Goal: Transaction & Acquisition: Subscribe to service/newsletter

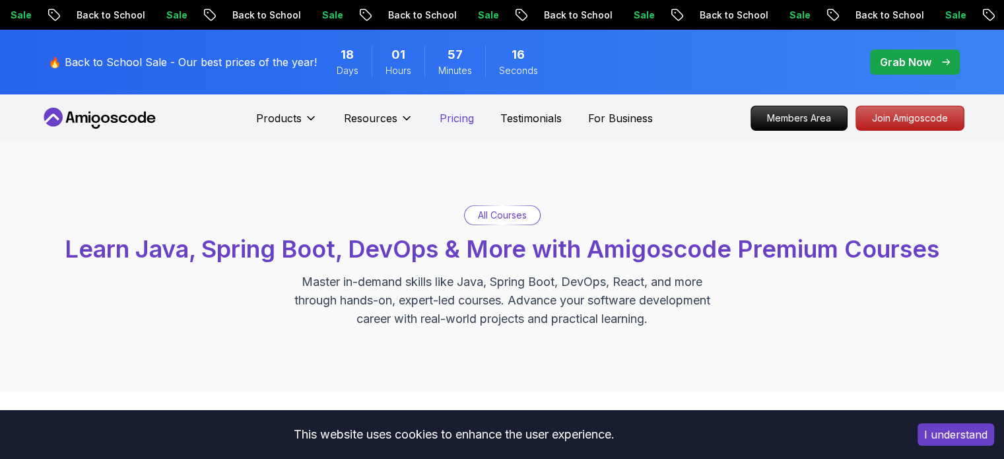
click at [460, 118] on p "Pricing" at bounding box center [457, 118] width 34 height 16
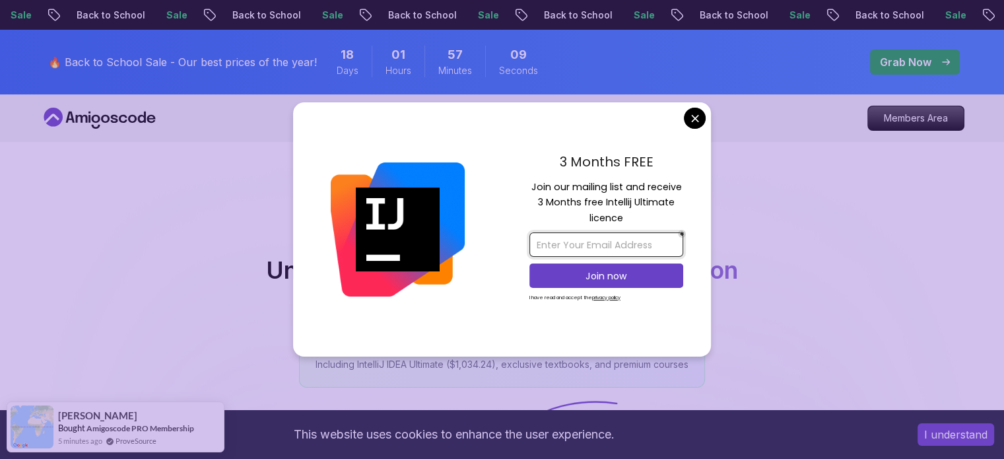
click at [605, 248] on input "email" at bounding box center [607, 244] width 154 height 24
type input "[EMAIL_ADDRESS][DOMAIN_NAME]"
click at [600, 277] on p "Join now" at bounding box center [606, 275] width 125 height 13
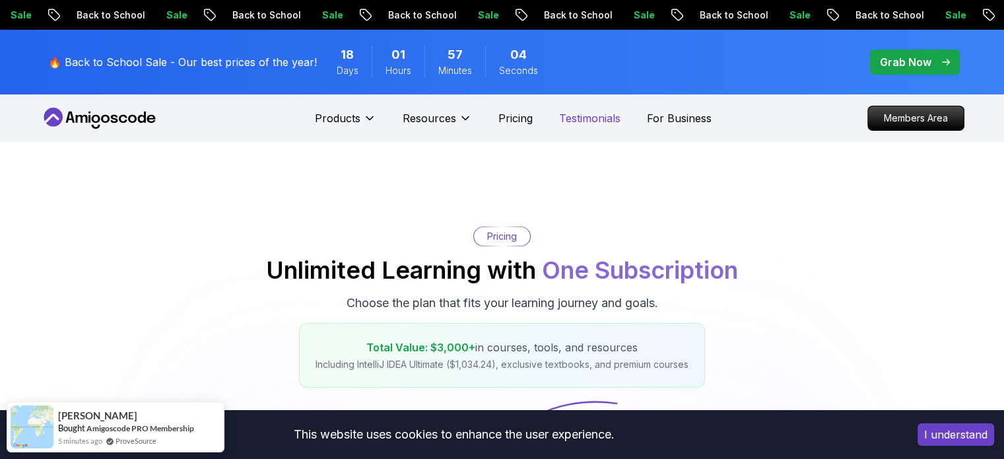
click at [596, 114] on p "Testimonials" at bounding box center [589, 118] width 61 height 16
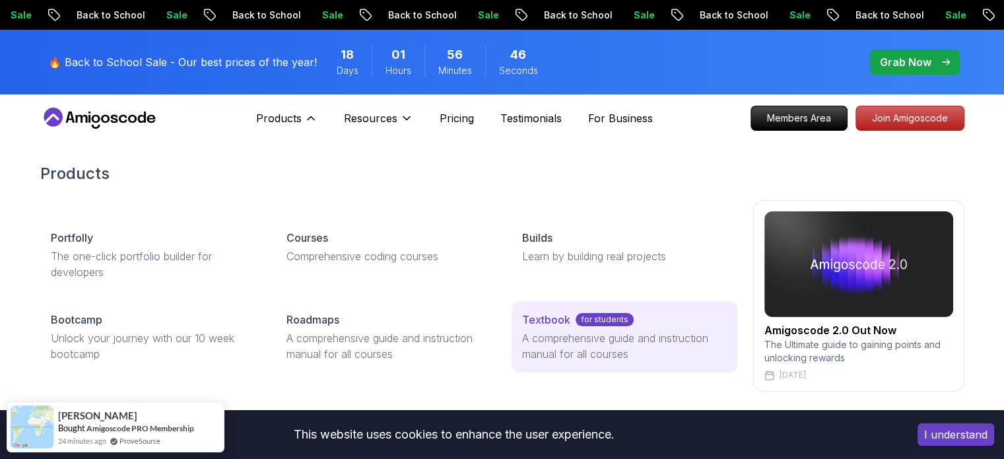
click at [576, 327] on link "Textbook for students A comprehensive guide and instruction manual for all cour…" at bounding box center [624, 336] width 225 height 71
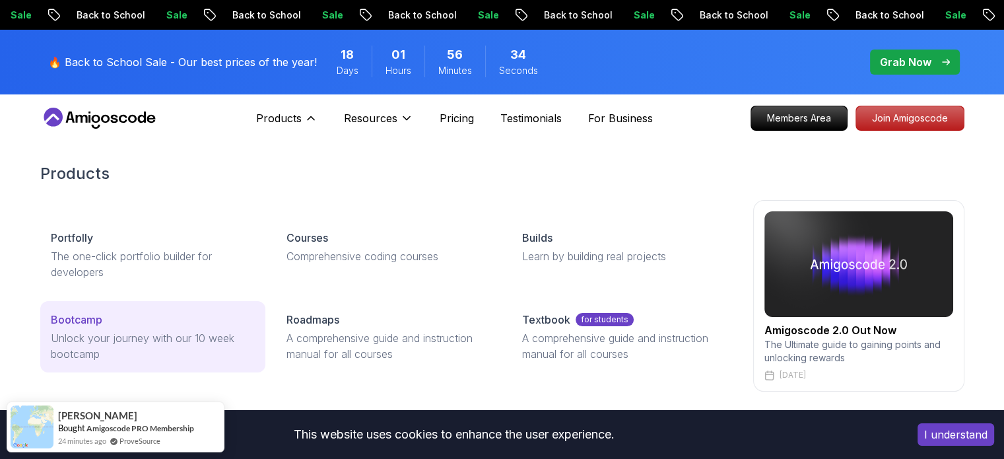
click at [155, 333] on p "Unlock your journey with our 10 week bootcamp" at bounding box center [153, 346] width 204 height 32
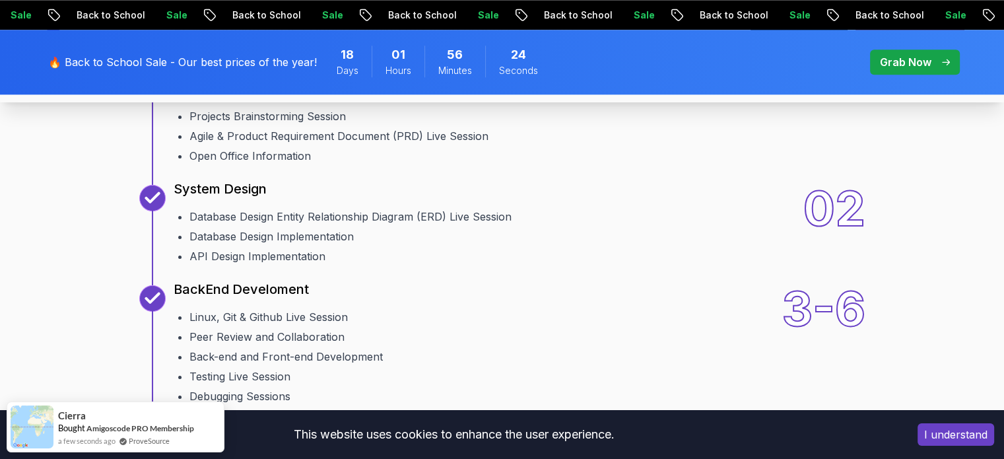
scroll to position [1651, 0]
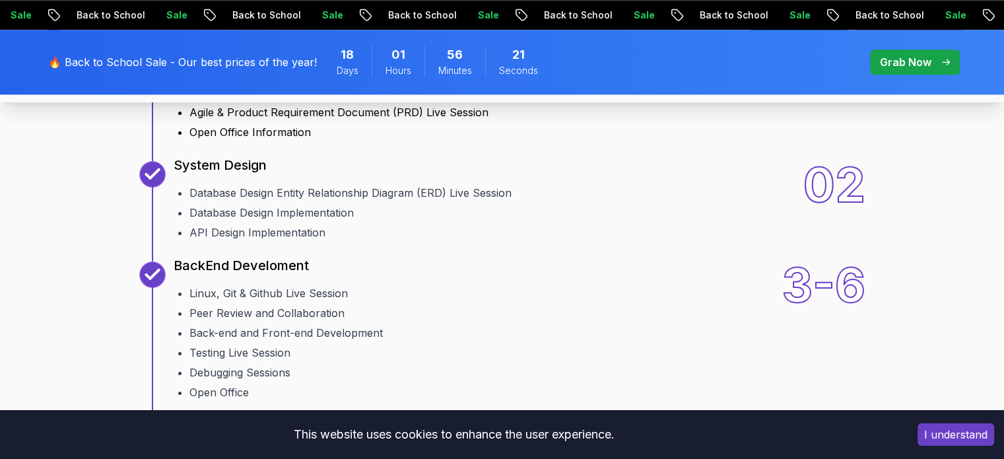
drag, startPoint x: 228, startPoint y: 224, endPoint x: 382, endPoint y: 258, distance: 158.3
click at [382, 140] on ul "Welcome Team Formation Projects Brainstorming Session Agile & Product Requireme…" at bounding box center [396, 90] width 444 height 100
click at [391, 100] on li "Projects Brainstorming Session" at bounding box center [403, 93] width 428 height 16
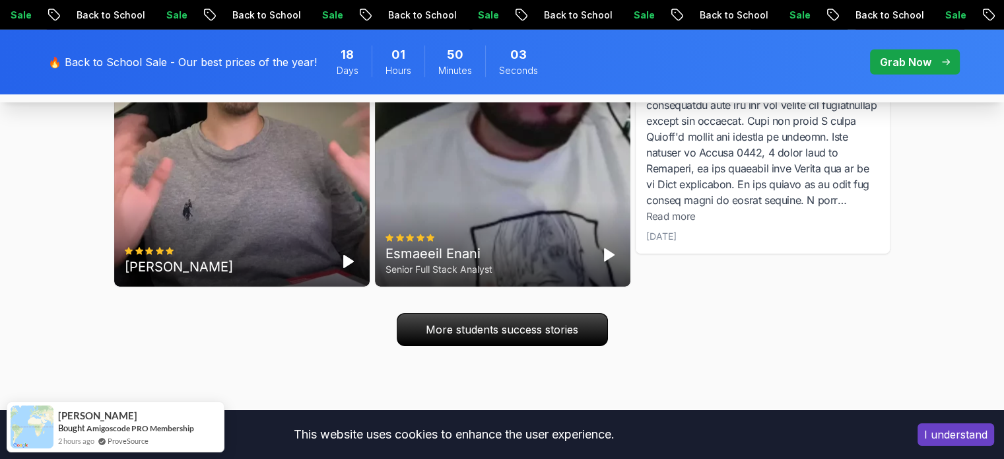
scroll to position [4331, 0]
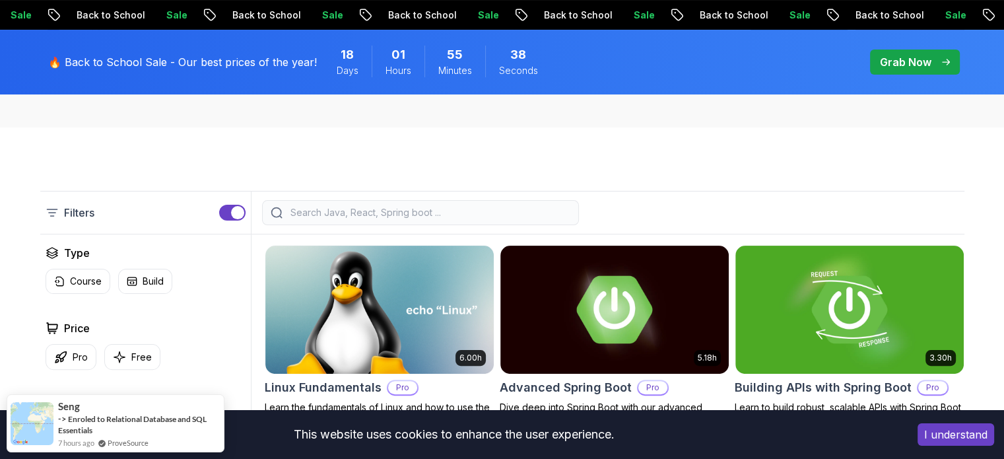
scroll to position [528, 0]
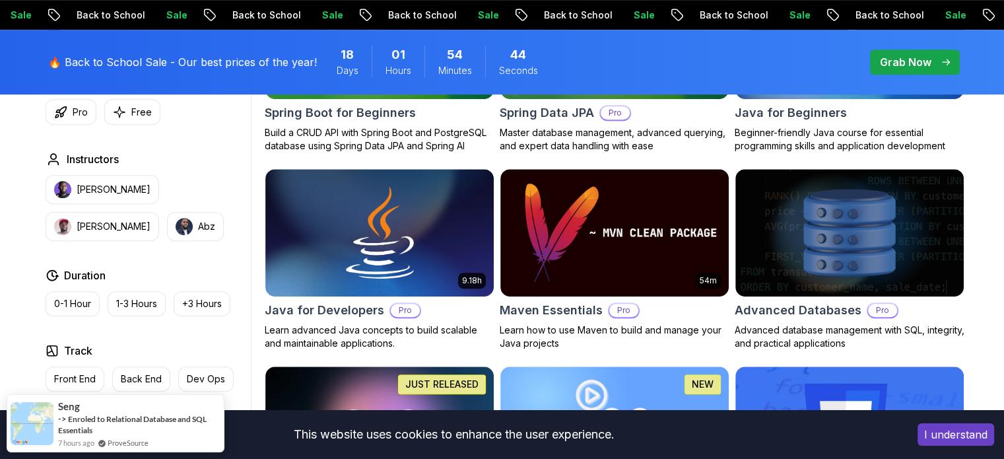
scroll to position [924, 0]
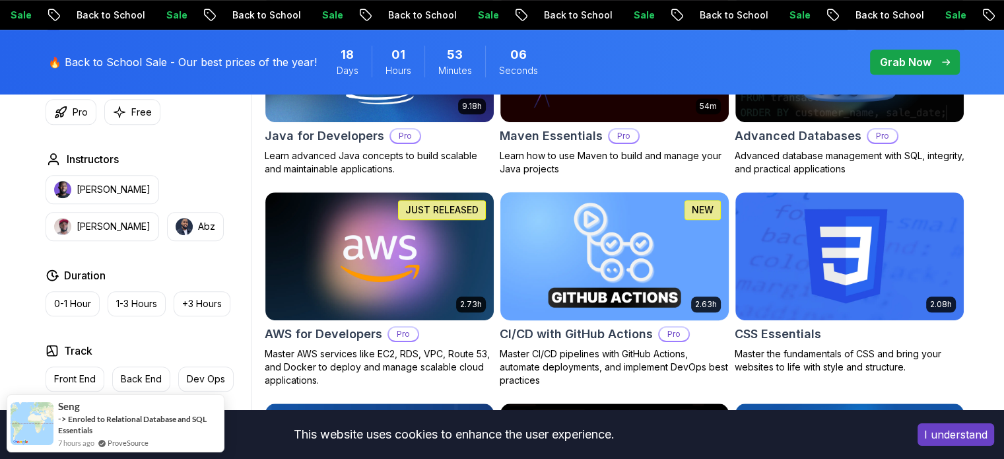
click at [623, 242] on img at bounding box center [615, 256] width 240 height 134
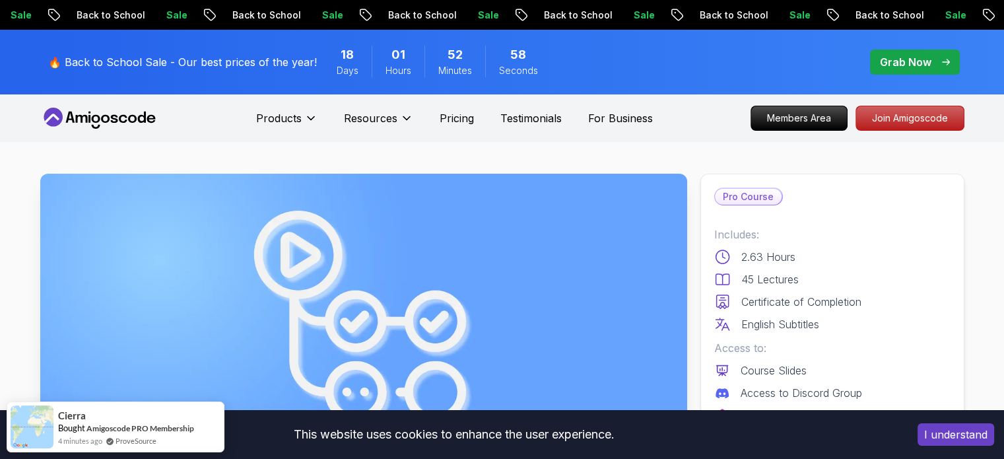
click at [533, 9] on p "Back to School" at bounding box center [578, 15] width 90 height 13
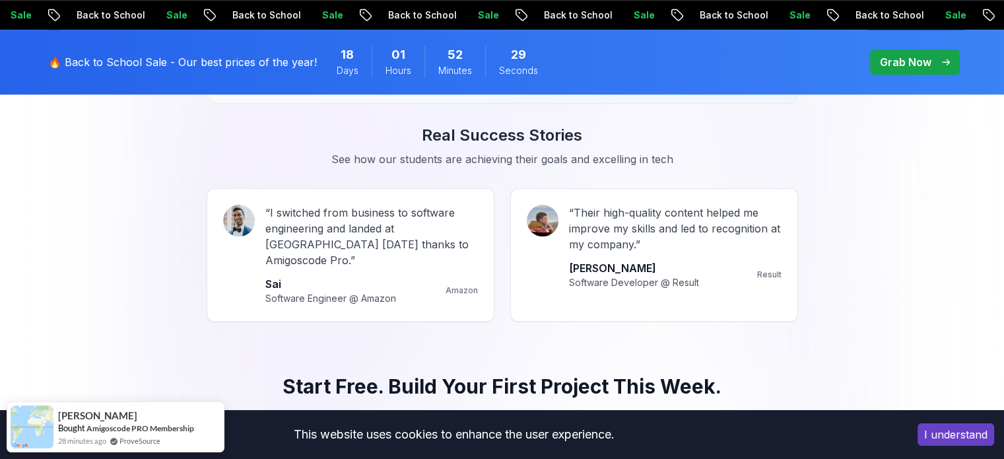
scroll to position [1188, 0]
